Goal: Task Accomplishment & Management: Manage account settings

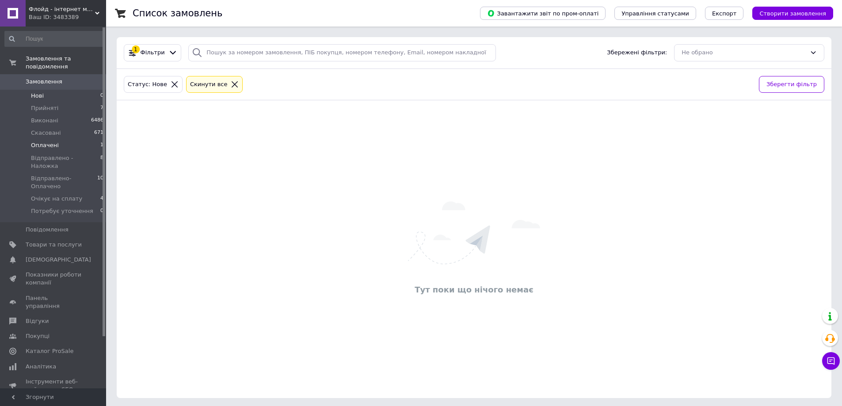
click at [78, 139] on li "Оплачені 1" at bounding box center [54, 145] width 109 height 12
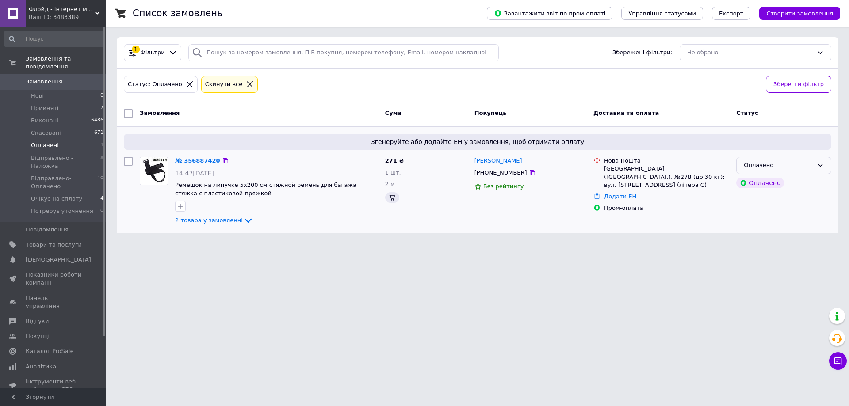
click at [772, 165] on div "Оплачено" at bounding box center [777, 165] width 69 height 9
click at [774, 179] on li "Прийнято" at bounding box center [783, 184] width 94 height 16
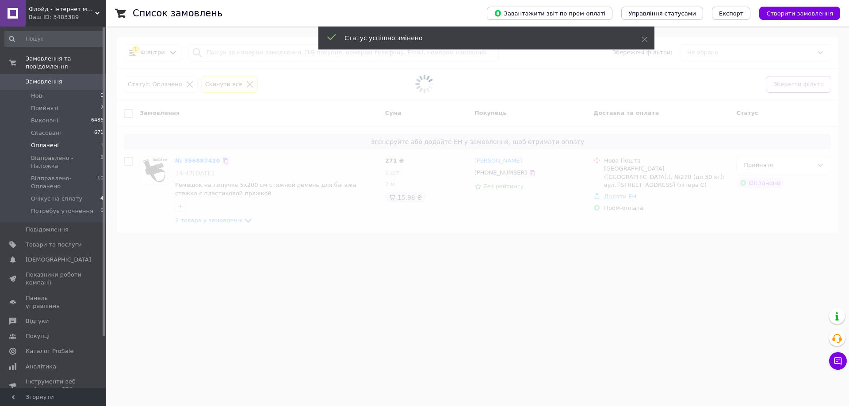
click at [190, 158] on span at bounding box center [424, 84] width 849 height 168
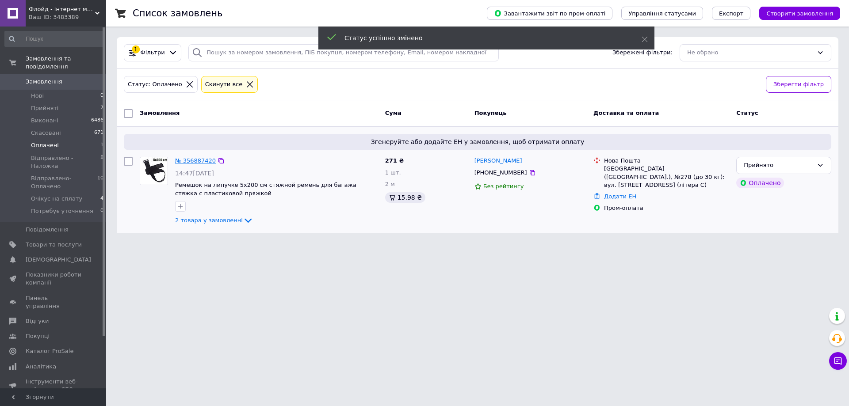
click at [197, 159] on link "№ 356887420" at bounding box center [195, 160] width 41 height 7
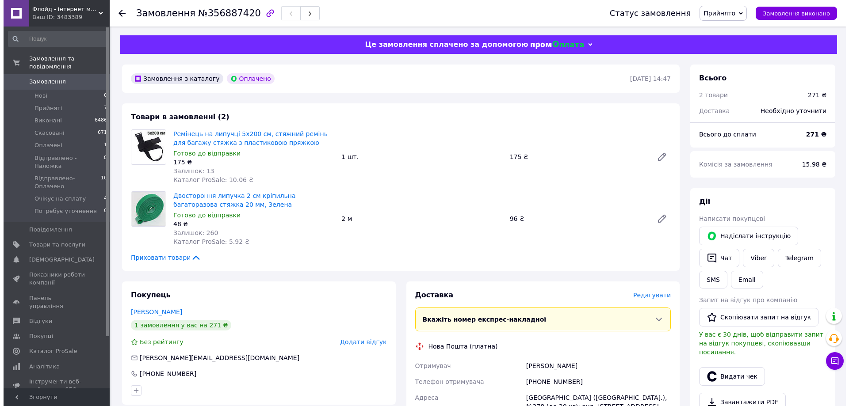
scroll to position [44, 0]
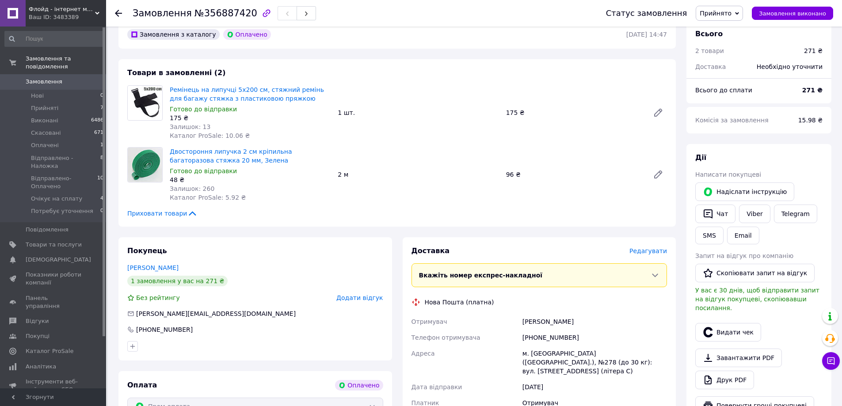
click at [655, 254] on span "Редагувати" at bounding box center [648, 251] width 38 height 7
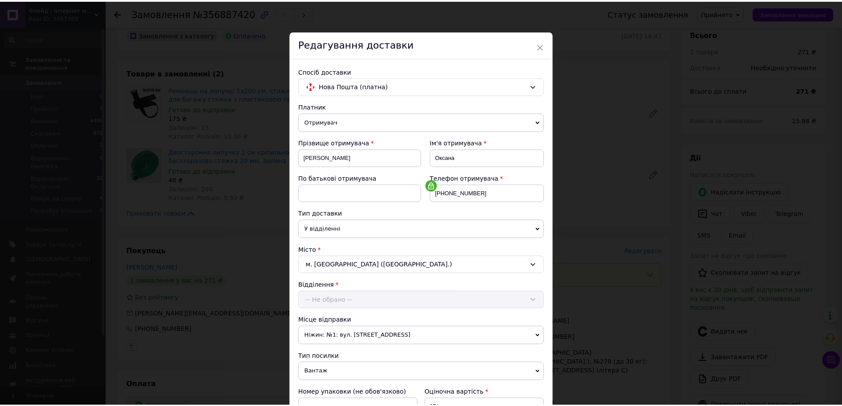
scroll to position [181, 0]
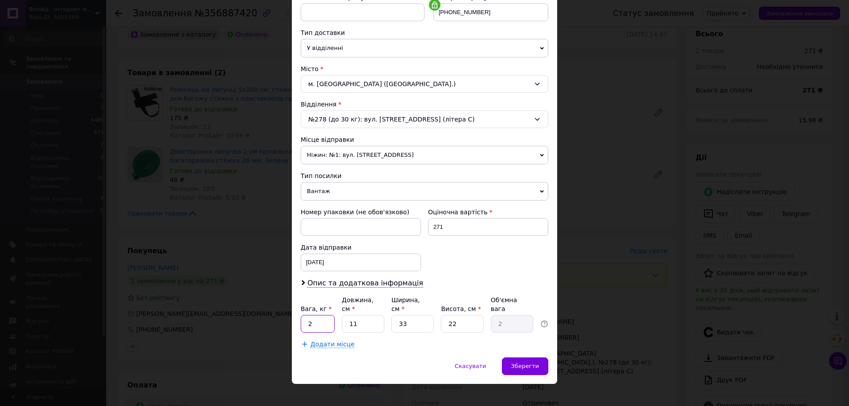
click at [322, 319] on input "2" at bounding box center [318, 324] width 34 height 18
type input "0.5"
click at [358, 320] on input "11" at bounding box center [363, 324] width 42 height 18
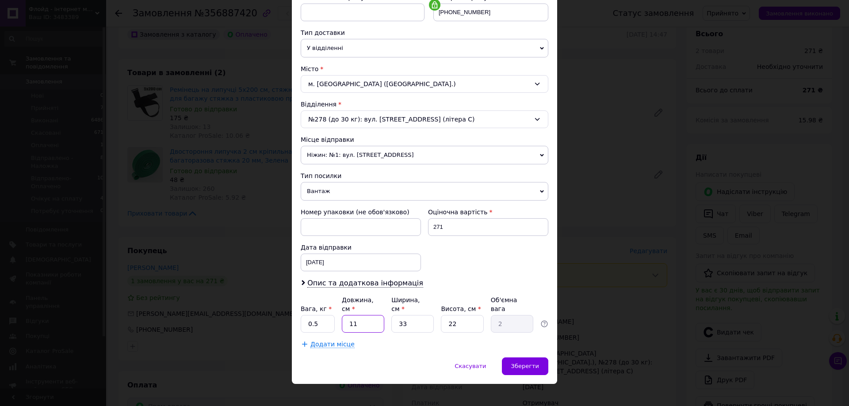
type input "2"
type input "0.36"
type input "20"
type input "3.63"
type input "20"
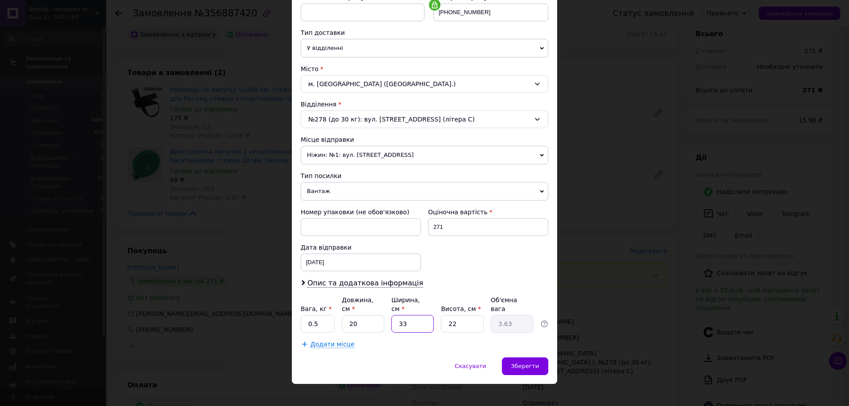
click at [415, 317] on input "33" at bounding box center [412, 324] width 42 height 18
type input "2"
type input "0.22"
click at [415, 317] on input "2" at bounding box center [412, 324] width 42 height 18
type input "20"
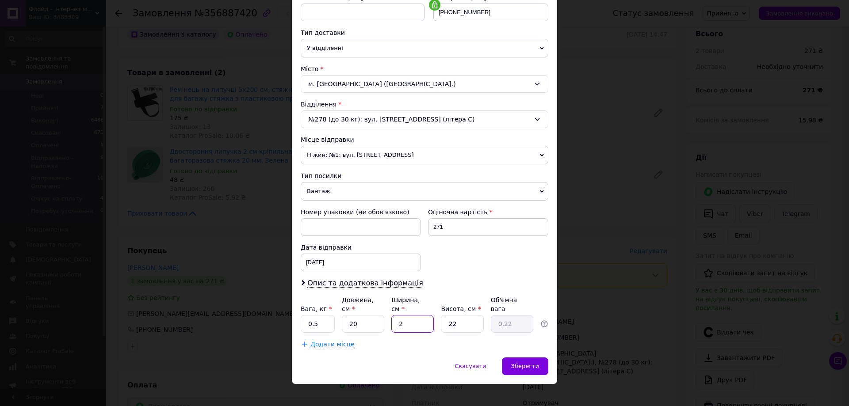
type input "2.2"
type input "20"
click at [456, 318] on input "22" at bounding box center [462, 324] width 42 height 18
type input "5"
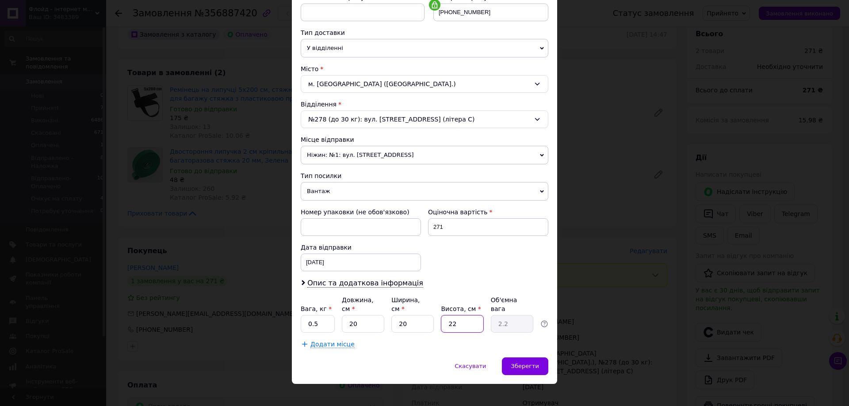
type input "0.5"
type input "5"
click at [537, 363] on span "Зберегти" at bounding box center [525, 366] width 28 height 7
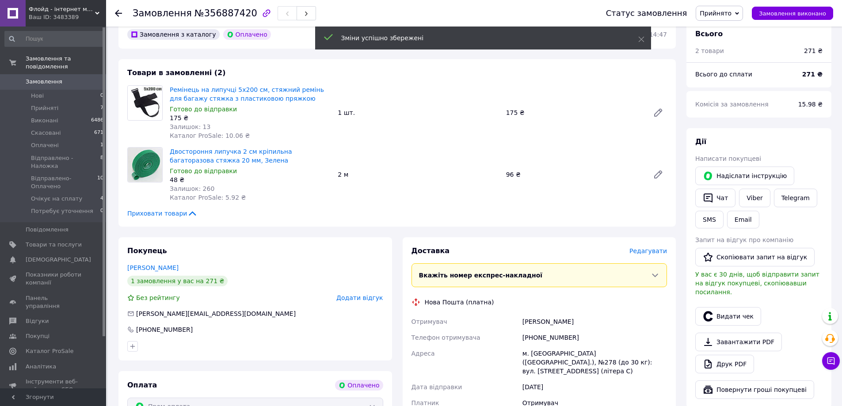
scroll to position [221, 0]
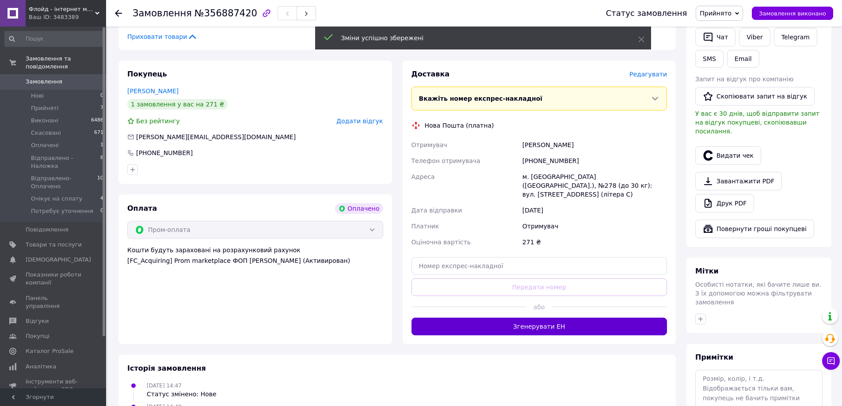
click at [518, 318] on button "Згенерувати ЕН" at bounding box center [539, 327] width 256 height 18
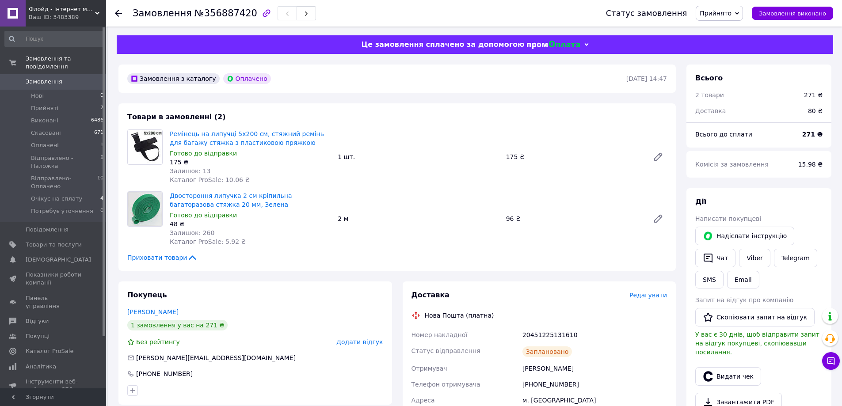
scroll to position [133, 0]
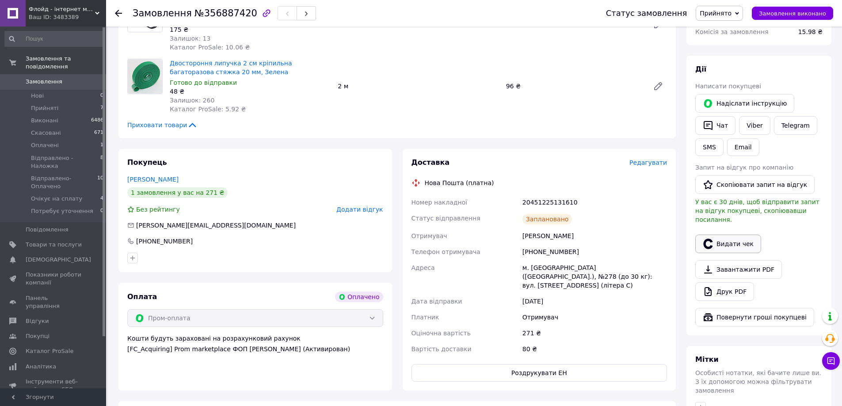
click at [727, 235] on button "Видати чек" at bounding box center [728, 244] width 66 height 19
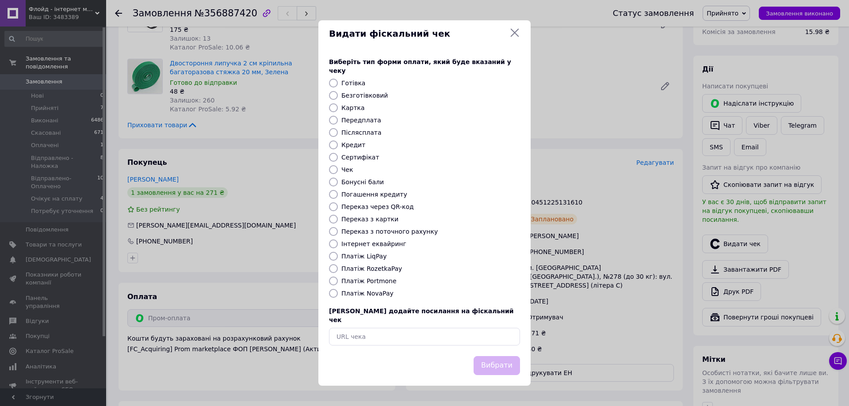
click at [381, 268] on label "Платіж RozetkaPay" at bounding box center [371, 268] width 61 height 7
click at [338, 268] on input "Платіж RozetkaPay" at bounding box center [333, 268] width 9 height 9
radio input "true"
click at [497, 359] on button "Вибрати" at bounding box center [496, 365] width 46 height 19
